Goal: Information Seeking & Learning: Understand process/instructions

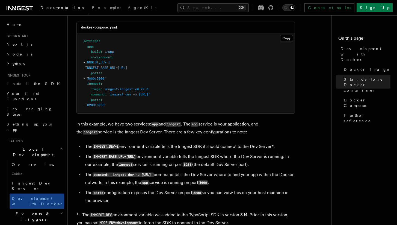
scroll to position [395, 0]
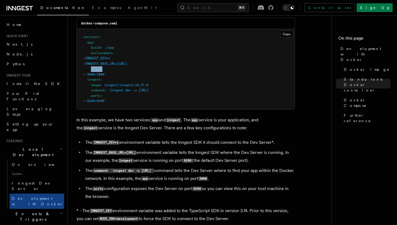
drag, startPoint x: 91, startPoint y: 70, endPoint x: 127, endPoint y: 69, distance: 35.2
click at [127, 69] on pre "services : app : build : ./app environment : - INNGEST_DEV=1 - INNGEST_BASE_URL…" at bounding box center [186, 69] width 218 height 80
click at [150, 92] on span "'inngest dev -u [URL]'" at bounding box center [129, 90] width 42 height 4
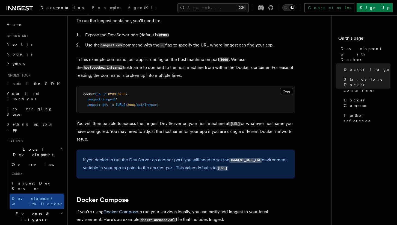
scroll to position [181, 0]
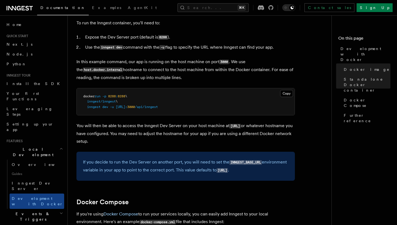
drag, startPoint x: 130, startPoint y: 107, endPoint x: 170, endPoint y: 106, distance: 40.4
click at [127, 106] on span "[URL]:" at bounding box center [121, 107] width 11 height 4
click at [27, 162] on span "Overview" at bounding box center [40, 164] width 56 height 5
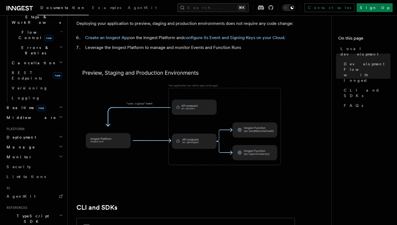
scroll to position [240, 0]
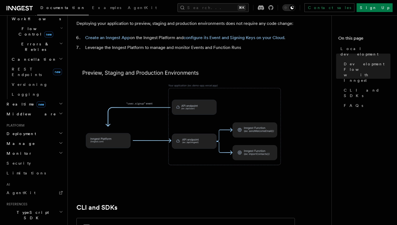
click at [25, 224] on span "Python SDK" at bounding box center [26, 227] width 44 height 5
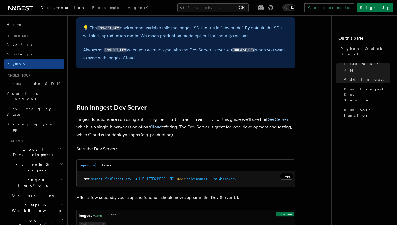
scroll to position [594, 0]
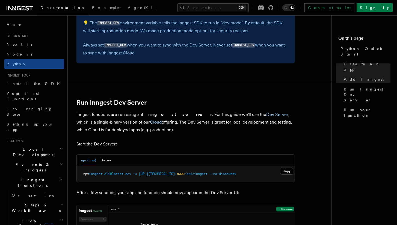
click at [181, 174] on span "8000" at bounding box center [181, 174] width 8 height 4
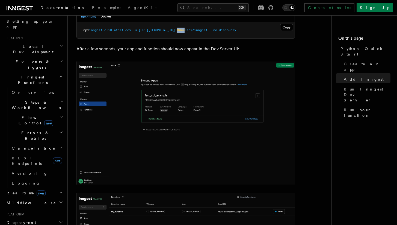
scroll to position [105, 0]
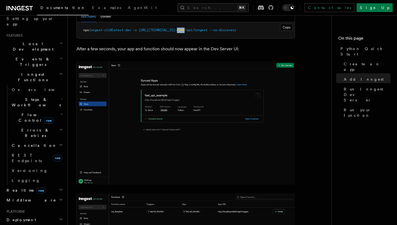
click at [24, 224] on h2 "Manage" at bounding box center [34, 229] width 60 height 10
click at [28, 215] on h2 "Deployment" at bounding box center [34, 220] width 60 height 10
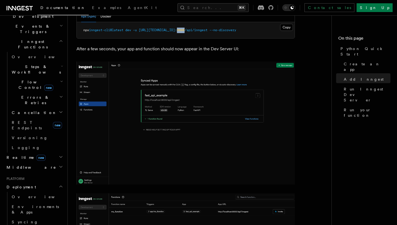
scroll to position [142, 0]
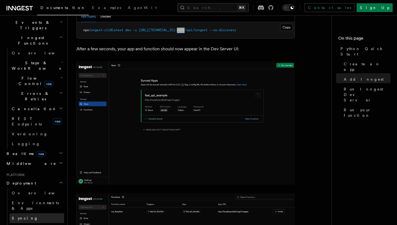
click at [34, 213] on link "Syncing" at bounding box center [37, 218] width 55 height 10
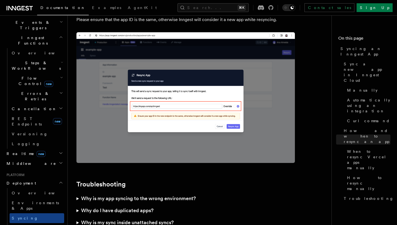
scroll to position [1588, 0]
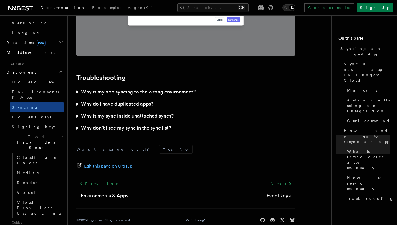
scroll to position [254, 0]
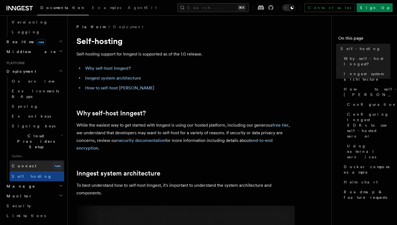
click at [31, 160] on link "Connect new" at bounding box center [37, 165] width 55 height 11
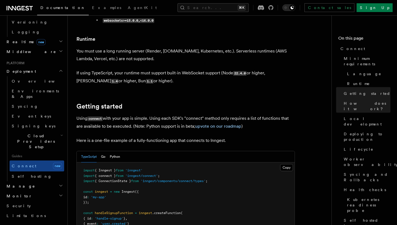
scroll to position [278, 0]
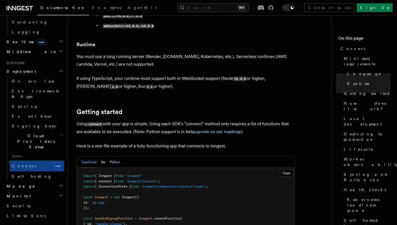
click at [115, 156] on button "Python" at bounding box center [115, 161] width 10 height 11
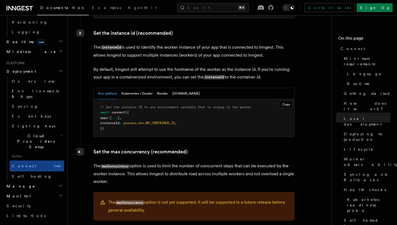
scroll to position [1013, 0]
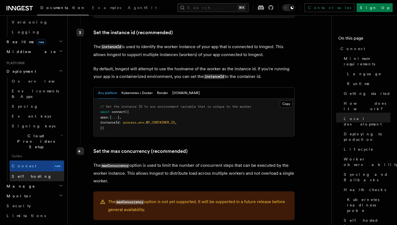
click at [35, 171] on link "Self hosting" at bounding box center [37, 176] width 55 height 10
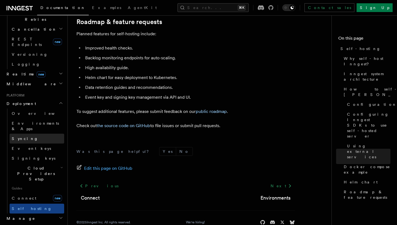
scroll to position [219, 0]
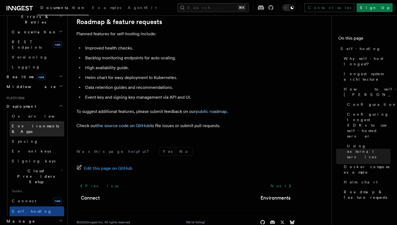
click at [34, 123] on span "Environments & Apps" at bounding box center [38, 128] width 52 height 11
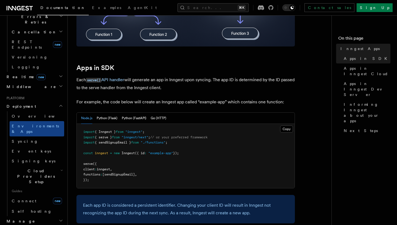
scroll to position [283, 0]
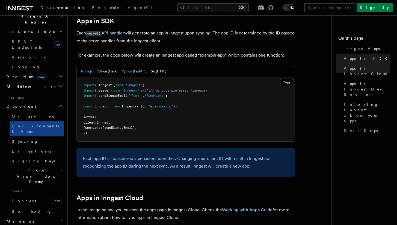
click at [137, 74] on button "Python (FastAPI)" at bounding box center [134, 71] width 25 height 11
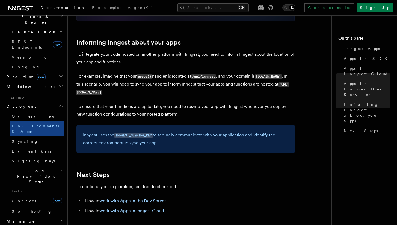
scroll to position [892, 0]
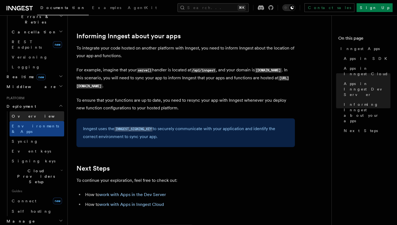
click at [38, 111] on link "Overview" at bounding box center [37, 116] width 55 height 10
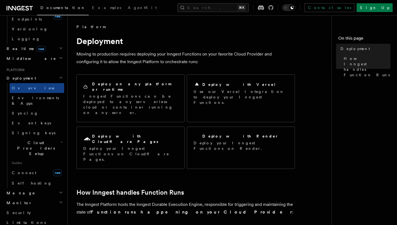
scroll to position [248, 0]
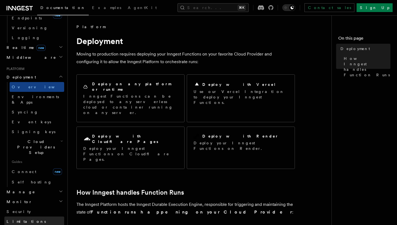
click at [24, 219] on span "Limitations" at bounding box center [26, 221] width 39 height 4
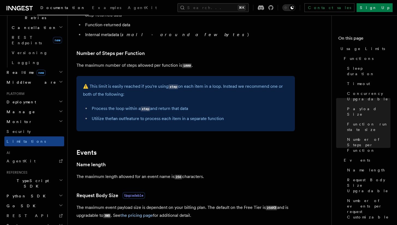
scroll to position [318, 0]
